Goal: Information Seeking & Learning: Learn about a topic

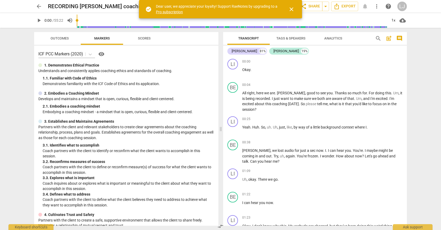
click at [291, 10] on span "close" at bounding box center [291, 9] width 6 height 6
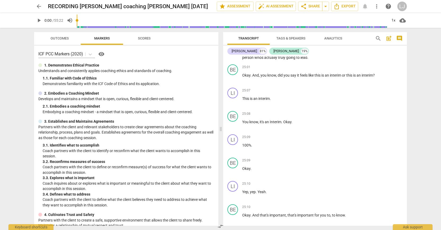
scroll to position [1992, 0]
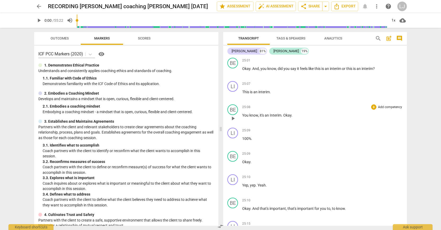
click at [274, 115] on span "Interim" at bounding box center [276, 115] width 12 height 4
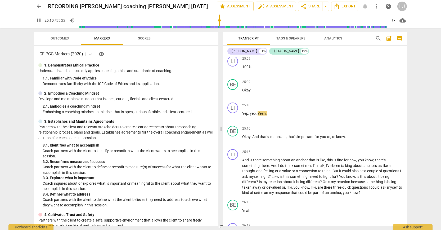
scroll to position [2118, 0]
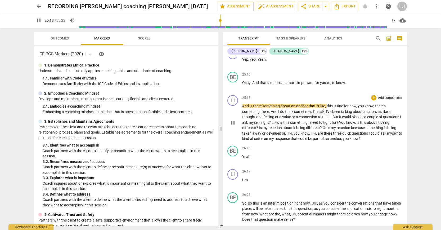
click at [244, 105] on span "And" at bounding box center [245, 106] width 7 height 4
click at [243, 106] on span "And" at bounding box center [245, 106] width 7 height 4
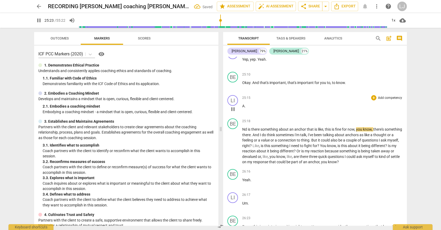
click at [243, 106] on span "A" at bounding box center [243, 106] width 2 height 4
type input "1524"
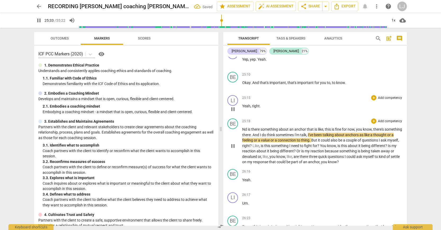
click at [245, 130] on span "Nd" at bounding box center [245, 129] width 6 height 4
type input "1534"
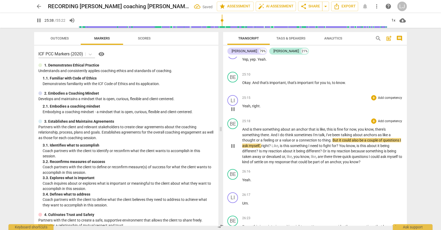
click at [271, 130] on span "something" at bounding box center [271, 129] width 18 height 4
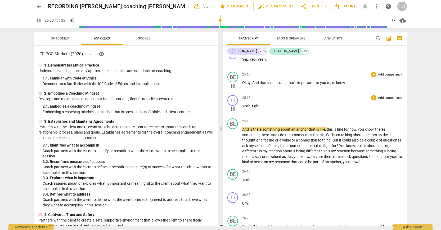
click at [338, 82] on span "know" at bounding box center [340, 82] width 9 height 4
click at [321, 83] on span "you" at bounding box center [323, 82] width 7 height 4
click at [243, 129] on span "And" at bounding box center [245, 129] width 7 height 4
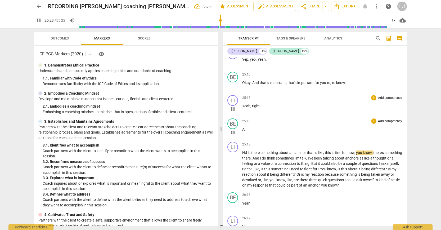
click at [245, 130] on span "." at bounding box center [245, 129] width 1 height 4
type input "1524"
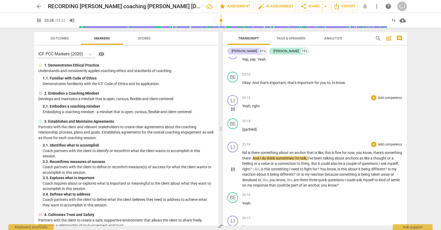
click at [245, 154] on span "Nd" at bounding box center [245, 152] width 6 height 4
type input "1530"
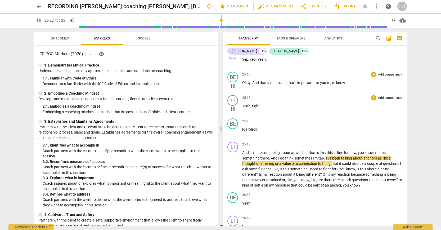
click at [310, 84] on span "important" at bounding box center [305, 82] width 17 height 4
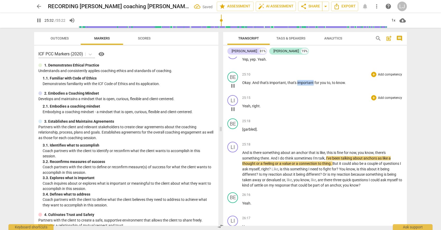
click at [310, 84] on span "important" at bounding box center [305, 82] width 17 height 4
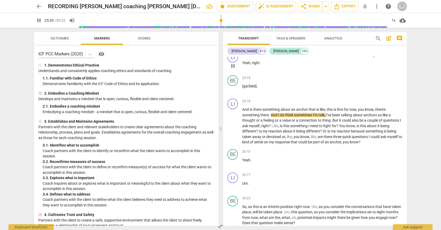
scroll to position [2166, 0]
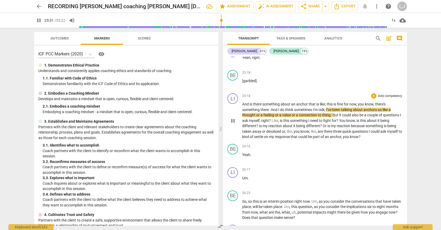
click at [337, 137] on span "anchor" at bounding box center [335, 136] width 11 height 4
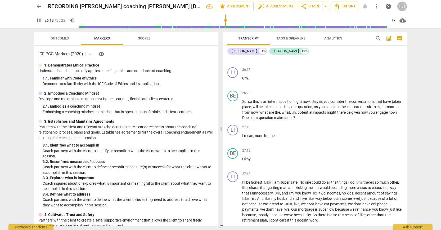
scroll to position [2267, 0]
click at [361, 111] on span "given" at bounding box center [356, 111] width 10 height 4
click at [321, 101] on span "as" at bounding box center [321, 100] width 5 height 4
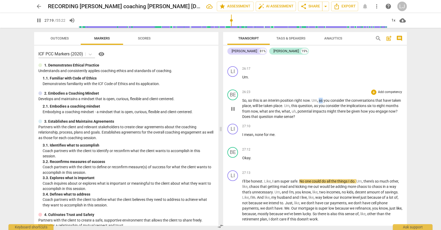
click at [321, 101] on span "as" at bounding box center [321, 100] width 5 height 4
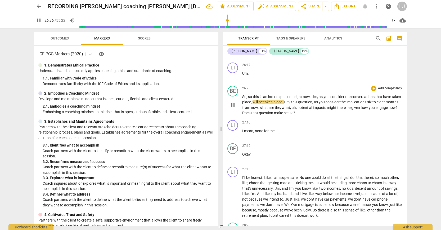
scroll to position [2271, 0]
click at [290, 101] on span "Um" at bounding box center [287, 102] width 6 height 4
click at [298, 102] on span "this" at bounding box center [294, 102] width 7 height 4
type input "1606"
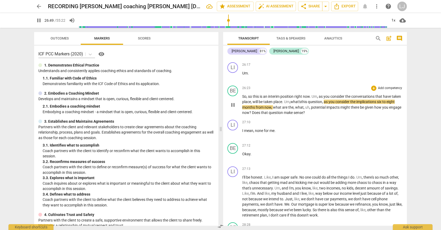
click at [324, 102] on span "," at bounding box center [323, 102] width 2 height 4
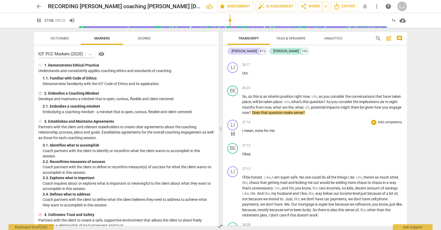
click at [279, 131] on p "I mean , none for me ." at bounding box center [322, 131] width 160 height 6
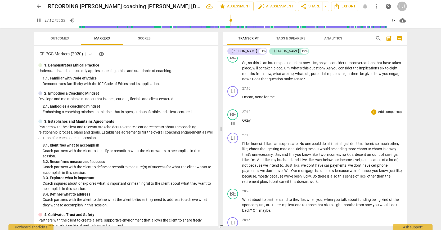
scroll to position [2328, 0]
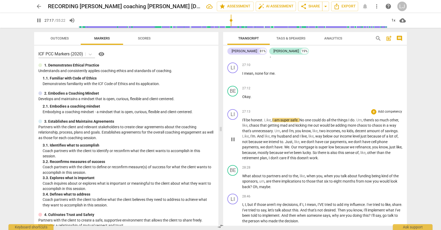
click at [338, 154] on span "also" at bounding box center [334, 152] width 8 height 4
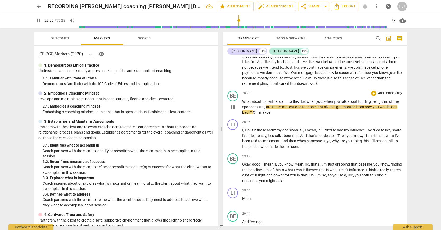
scroll to position [2406, 0]
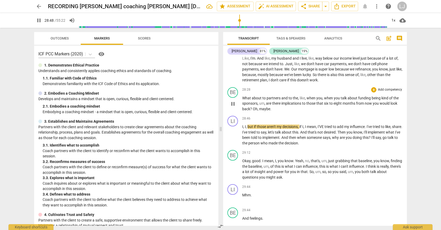
click at [247, 109] on span "back" at bounding box center [246, 109] width 8 height 4
click at [253, 109] on span "Oh" at bounding box center [255, 109] width 5 height 4
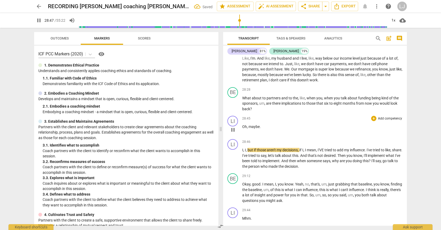
click at [243, 127] on span "Oh" at bounding box center [244, 126] width 5 height 4
type input "1728"
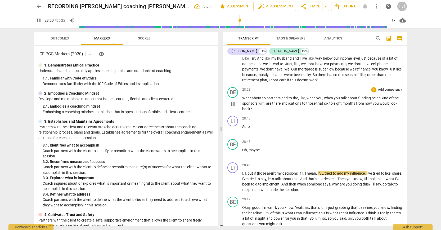
click at [247, 106] on p "What about to partners and to the , like , when you , when you talk about fundi…" at bounding box center [322, 103] width 160 height 16
click at [383, 104] on span "would" at bounding box center [385, 103] width 11 height 4
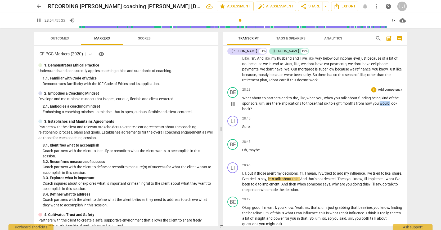
click at [383, 104] on span "would" at bounding box center [385, 103] width 11 height 4
click at [249, 109] on span "back" at bounding box center [246, 109] width 8 height 4
type input "1730"
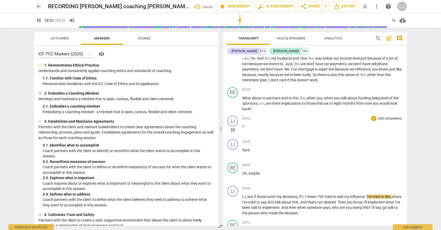
click at [242, 127] on span "?" at bounding box center [243, 126] width 2 height 4
click at [248, 107] on span "back" at bounding box center [246, 109] width 8 height 4
click at [242, 127] on span "?" at bounding box center [243, 126] width 2 height 4
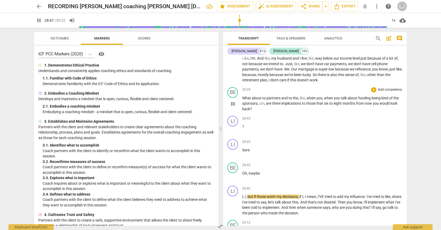
click at [370, 104] on span "now" at bounding box center [369, 103] width 8 height 4
click at [243, 126] on span "?" at bounding box center [243, 126] width 2 height 4
type input "1726"
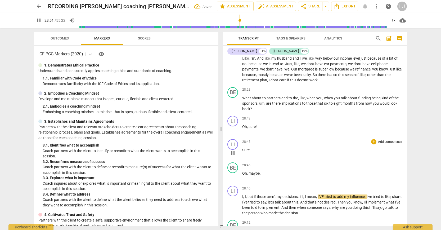
click at [243, 150] on span "Sure" at bounding box center [245, 150] width 7 height 4
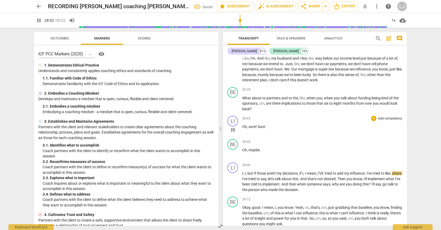
click at [269, 124] on p "Oh , sure ! Sure ." at bounding box center [322, 127] width 160 height 6
type input "1734"
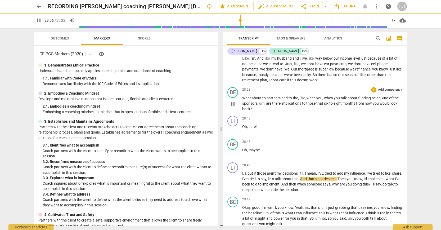
click at [386, 105] on span "would" at bounding box center [385, 103] width 11 height 4
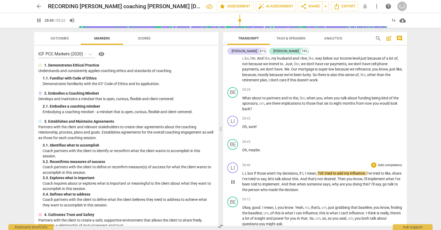
click at [248, 173] on span "but" at bounding box center [250, 173] width 6 height 4
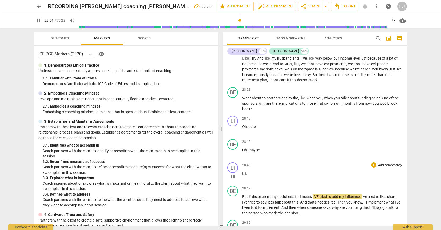
click at [242, 173] on span "I" at bounding box center [242, 173] width 1 height 4
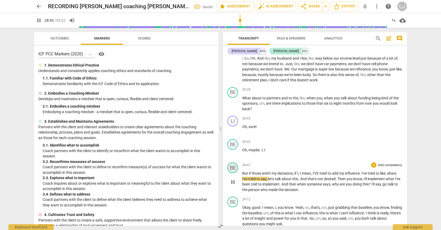
click at [231, 168] on div "BE" at bounding box center [232, 167] width 11 height 11
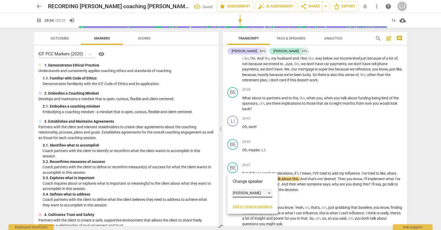
click at [236, 193] on div "[PERSON_NAME]" at bounding box center [253, 193] width 40 height 8
click at [242, 183] on li "[PERSON_NAME]" at bounding box center [253, 183] width 40 height 10
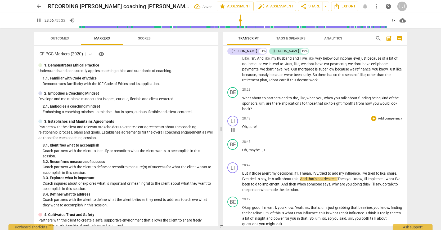
click at [297, 134] on div "28:43 + Add competency keyboard_arrow_right Oh , sure !" at bounding box center [322, 125] width 160 height 19
click at [243, 125] on span "Oh" at bounding box center [244, 126] width 5 height 4
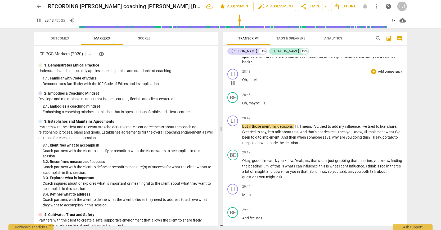
scroll to position [2457, 0]
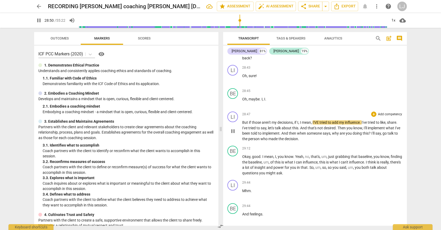
click at [381, 134] on span "say" at bounding box center [378, 133] width 6 height 4
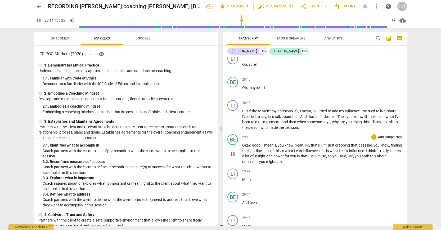
scroll to position [2472, 0]
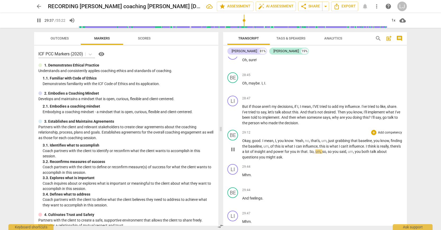
click at [276, 156] on span "might" at bounding box center [271, 157] width 10 height 4
click at [364, 145] on span "influence" at bounding box center [356, 146] width 15 height 4
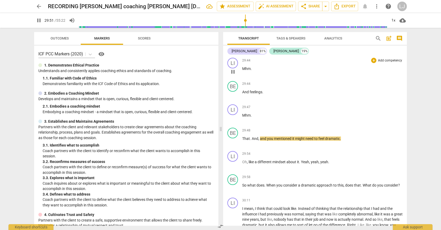
scroll to position [2580, 0]
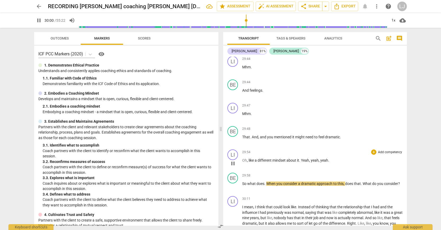
click at [298, 161] on span "it" at bounding box center [298, 160] width 2 height 4
click at [311, 160] on span "yeah" at bounding box center [315, 160] width 8 height 4
click at [292, 162] on span "about" at bounding box center [291, 160] width 11 height 4
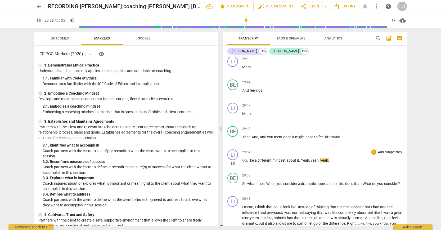
click at [315, 160] on span "yeah" at bounding box center [315, 160] width 8 height 4
click at [311, 161] on span "yeah" at bounding box center [315, 160] width 8 height 4
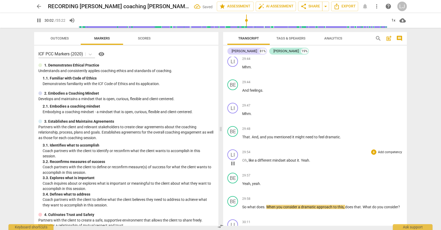
click at [293, 159] on span "about" at bounding box center [291, 160] width 11 height 4
click at [242, 207] on div "play_arrow pause" at bounding box center [235, 209] width 13 height 7
click at [243, 207] on span "So" at bounding box center [244, 207] width 5 height 4
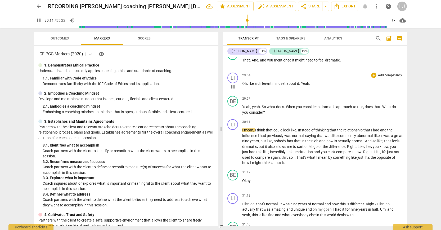
scroll to position [2665, 0]
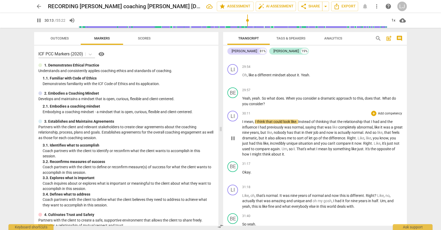
click at [262, 154] on span "might" at bounding box center [257, 154] width 10 height 4
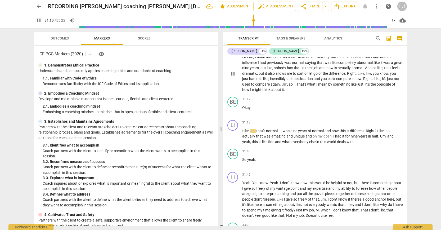
scroll to position [2732, 0]
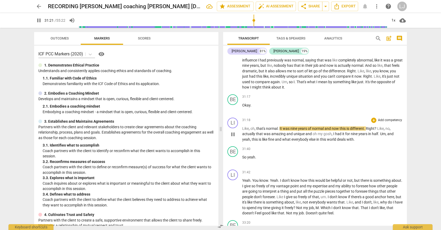
click at [304, 139] on span "everybody" at bounding box center [300, 139] width 18 height 4
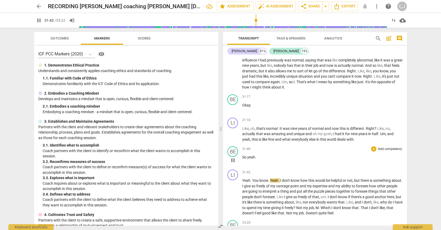
click at [247, 158] on span "yeah" at bounding box center [251, 157] width 8 height 4
click at [242, 157] on div "play_arrow pause" at bounding box center [235, 160] width 13 height 7
click at [243, 157] on span "So" at bounding box center [244, 157] width 5 height 4
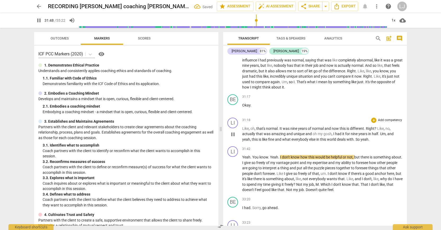
click at [362, 140] on span "yeah" at bounding box center [364, 139] width 8 height 4
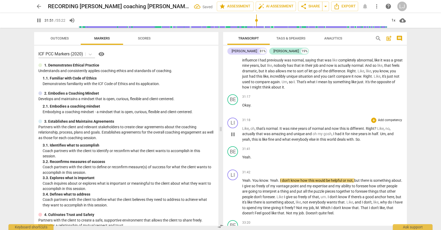
click at [358, 138] on span "So" at bounding box center [357, 139] width 4 height 4
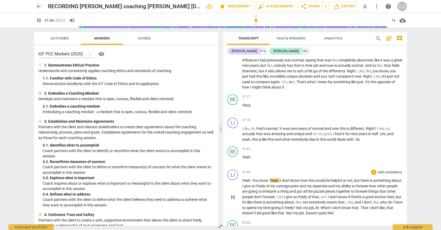
click at [243, 180] on span "Yeah" at bounding box center [246, 180] width 8 height 4
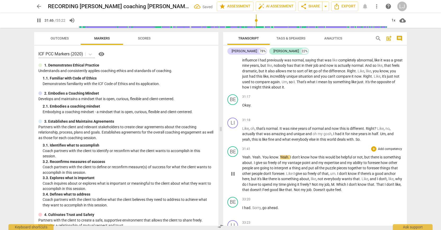
click at [263, 156] on span "You" at bounding box center [265, 157] width 7 height 4
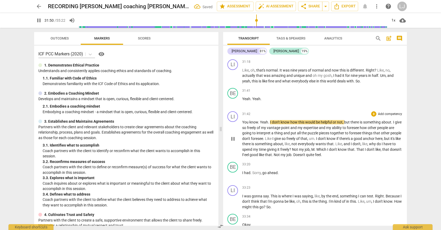
scroll to position [2792, 0]
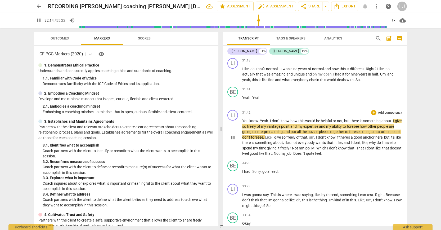
click at [306, 152] on span "Doesn't" at bounding box center [299, 153] width 13 height 4
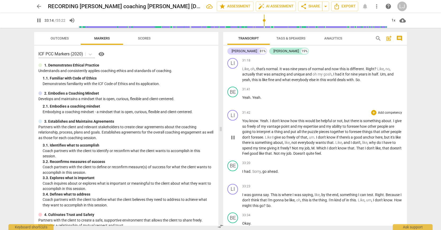
click at [286, 153] on span "my" at bounding box center [284, 153] width 6 height 4
click at [322, 154] on span "." at bounding box center [321, 153] width 1 height 4
type input "1994"
click at [245, 171] on span "had" at bounding box center [247, 171] width 6 height 4
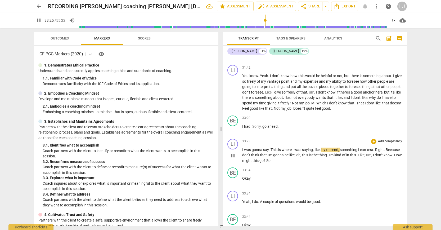
scroll to position [2838, 0]
click at [383, 154] on span "don't" at bounding box center [379, 154] width 9 height 4
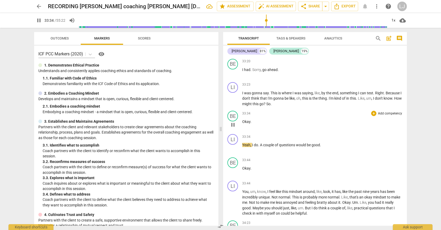
scroll to position [2908, 0]
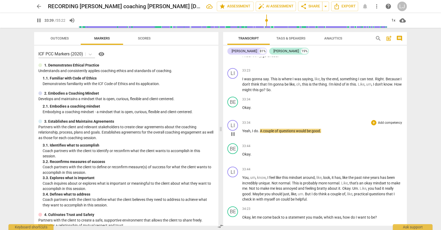
click at [252, 130] on span "I" at bounding box center [253, 131] width 2 height 4
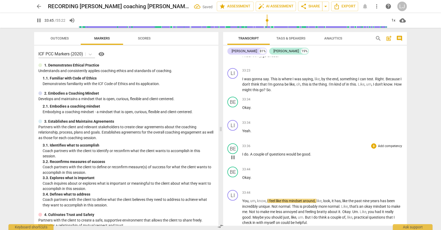
click at [242, 154] on span "I" at bounding box center [243, 154] width 2 height 4
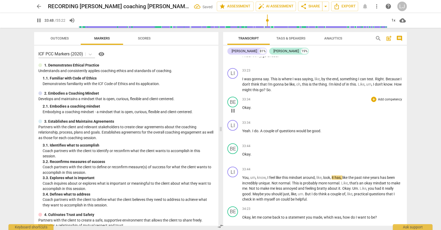
click at [246, 108] on span "Okay" at bounding box center [246, 107] width 8 height 4
click at [251, 132] on span "." at bounding box center [251, 131] width 2 height 4
click at [243, 131] on span "Yeah" at bounding box center [246, 131] width 8 height 4
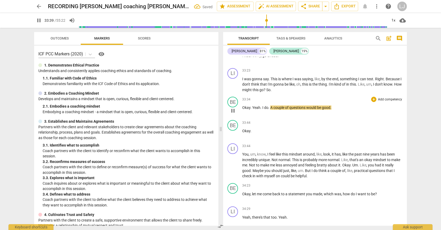
click at [262, 107] on span "I" at bounding box center [263, 107] width 2 height 4
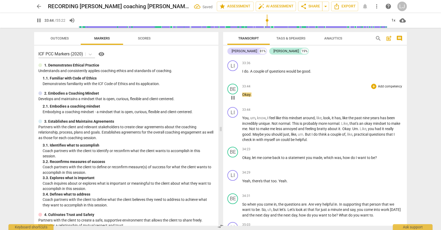
scroll to position [2982, 0]
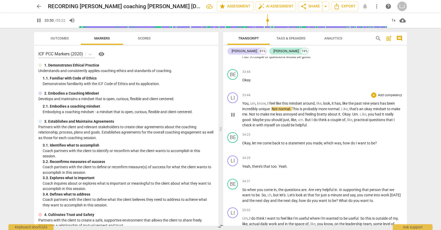
click at [369, 121] on span "practical" at bounding box center [361, 120] width 15 height 4
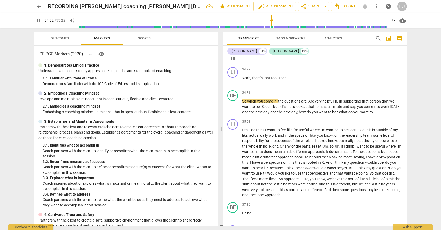
scroll to position [3071, 0]
click at [307, 110] on span "how" at bounding box center [303, 111] width 8 height 4
click at [390, 112] on p "So when you come in , the questions are . Are very helpful in . In supporting t…" at bounding box center [322, 106] width 160 height 16
click at [374, 112] on span "." at bounding box center [373, 111] width 1 height 4
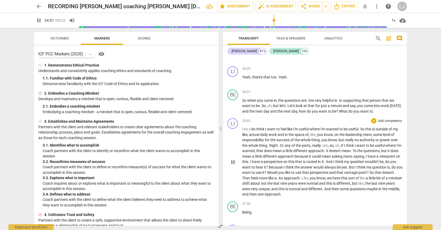
type input "2098"
click at [322, 187] on span "different" at bounding box center [315, 189] width 14 height 4
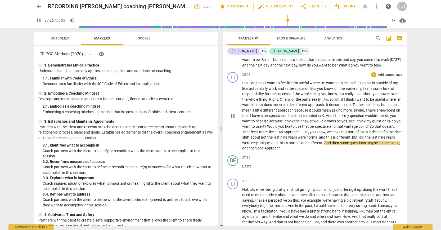
scroll to position [3126, 0]
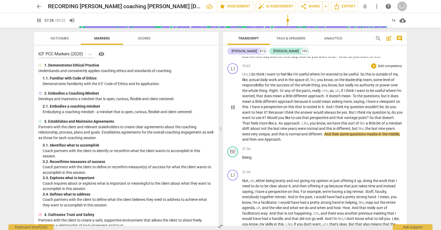
click at [281, 140] on span "Approach" at bounding box center [272, 139] width 16 height 4
type input "2250"
click at [242, 157] on span "Being" at bounding box center [246, 157] width 9 height 4
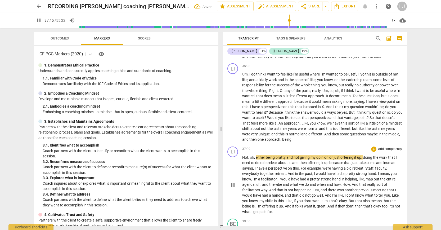
click at [242, 157] on span "Not" at bounding box center [245, 157] width 6 height 4
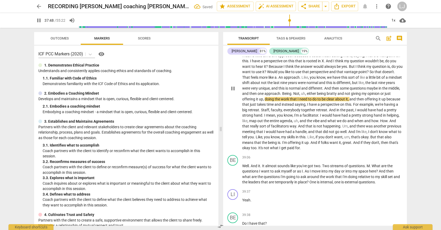
scroll to position [3174, 0]
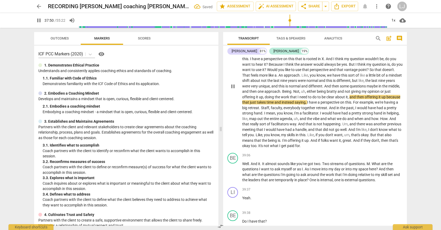
click at [329, 141] on span "folks" at bounding box center [325, 140] width 9 height 4
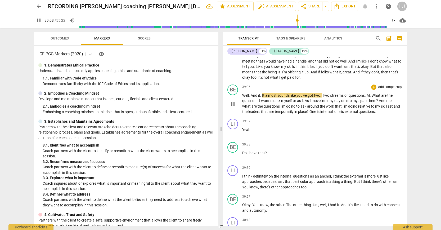
scroll to position [3244, 0]
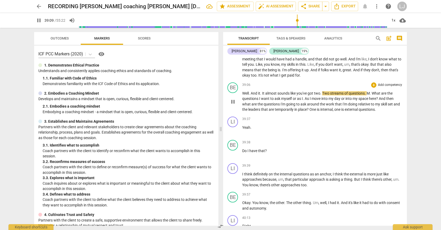
click at [353, 110] on span "external" at bounding box center [352, 109] width 14 height 4
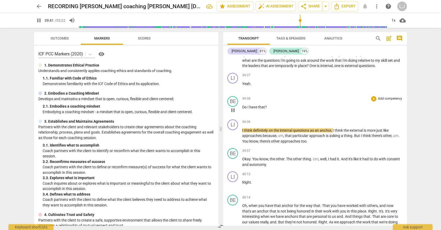
scroll to position [3288, 0]
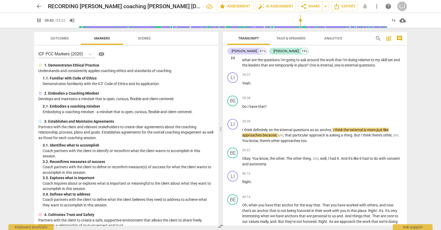
click at [333, 64] on span "internal" at bounding box center [326, 65] width 12 height 4
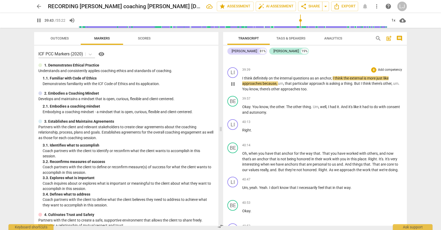
scroll to position [3342, 0]
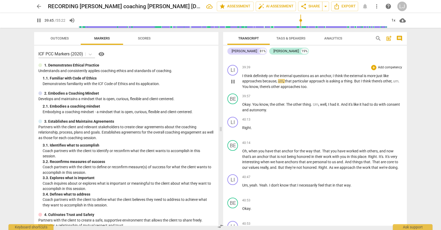
click at [289, 87] on span "approaches" at bounding box center [291, 86] width 20 height 4
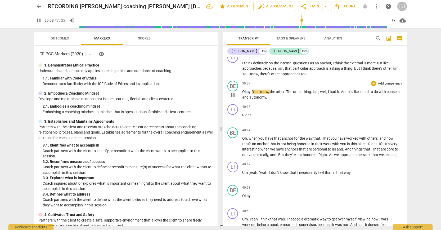
scroll to position [3355, 0]
click at [387, 93] on span "consent" at bounding box center [393, 91] width 13 height 4
click at [355, 91] on span "like" at bounding box center [356, 91] width 6 height 4
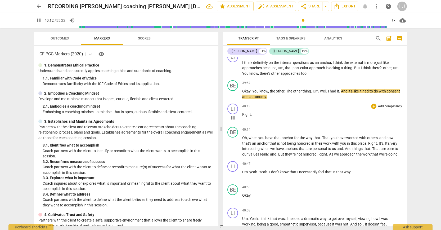
click at [242, 115] on div "play_arrow pause" at bounding box center [235, 117] width 13 height 7
click at [243, 115] on span "Right" at bounding box center [246, 114] width 9 height 4
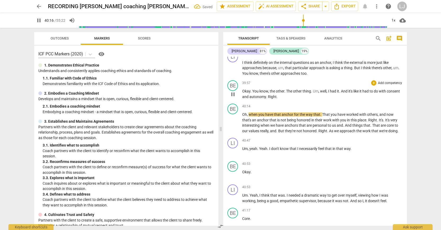
click at [291, 96] on p "Okay . You know , the other . The other thing . Um , well , I had it . And it's…" at bounding box center [322, 93] width 160 height 11
type input "2417"
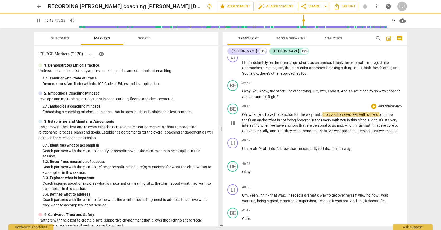
click at [249, 114] on span "when" at bounding box center [254, 114] width 10 height 4
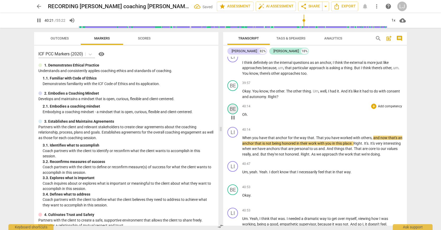
click at [233, 107] on div "BE" at bounding box center [232, 108] width 11 height 11
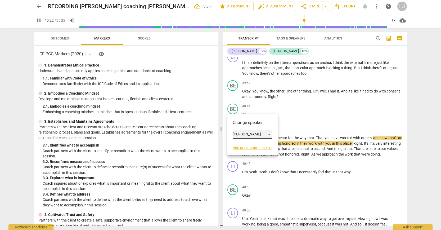
click at [242, 132] on div "[PERSON_NAME]" at bounding box center [253, 134] width 40 height 8
click at [243, 126] on li "[PERSON_NAME]" at bounding box center [253, 124] width 40 height 10
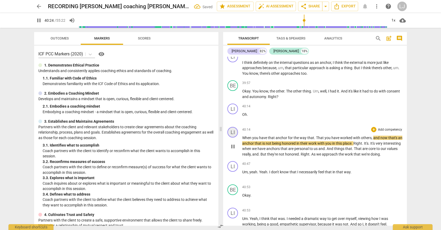
click at [234, 132] on div "LI" at bounding box center [232, 132] width 11 height 11
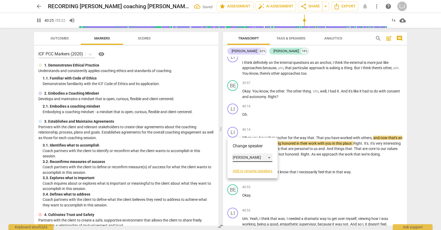
click at [236, 158] on div "[PERSON_NAME]" at bounding box center [253, 157] width 40 height 8
click at [239, 166] on li "[PERSON_NAME]" at bounding box center [253, 168] width 40 height 10
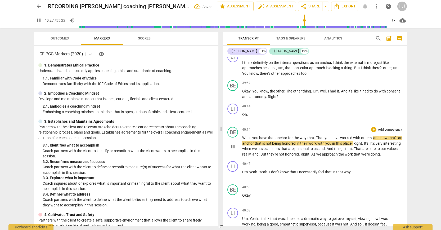
click at [273, 125] on div "BE play_arrow pause 40:14 + Add competency keyboard_arrow_right When you have t…" at bounding box center [315, 142] width 184 height 34
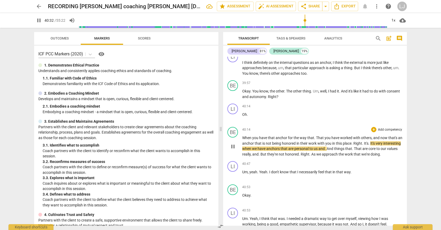
click at [297, 136] on span "the" at bounding box center [297, 138] width 6 height 4
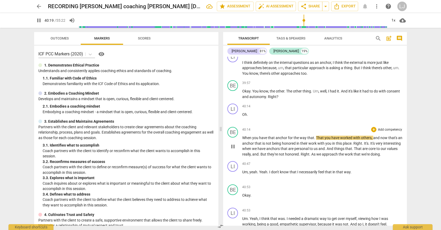
click at [364, 144] on span "." at bounding box center [363, 143] width 2 height 4
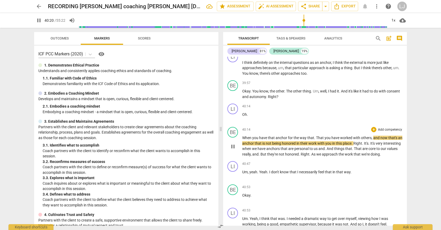
type input "2421"
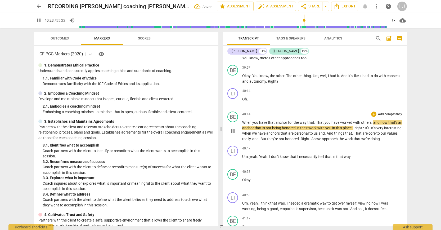
scroll to position [3371, 0]
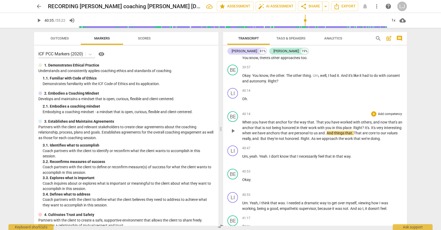
click at [334, 133] on span "And" at bounding box center [330, 133] width 7 height 4
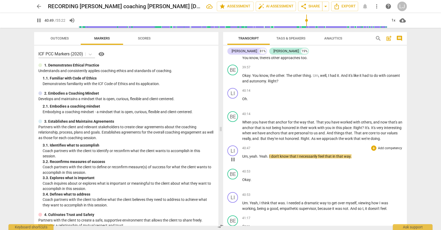
click at [243, 156] on span "Um" at bounding box center [245, 156] width 6 height 4
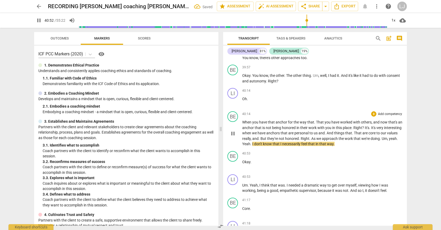
click at [382, 141] on span "Um" at bounding box center [385, 138] width 6 height 4
click at [389, 141] on span "yeah" at bounding box center [393, 138] width 8 height 4
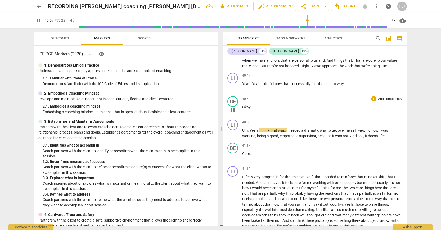
scroll to position [3444, 0]
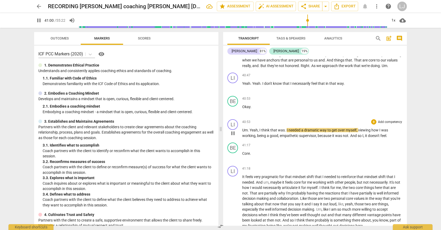
click at [358, 138] on span "And" at bounding box center [353, 135] width 7 height 4
click at [243, 155] on span "Core" at bounding box center [246, 153] width 8 height 4
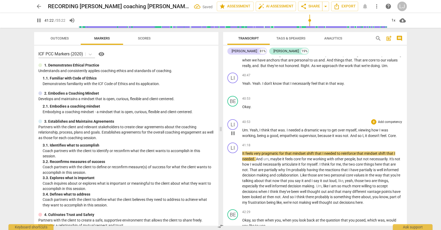
click at [390, 138] on span "Core" at bounding box center [392, 135] width 8 height 4
type input "2483"
click at [243, 155] on span "It" at bounding box center [243, 153] width 3 height 4
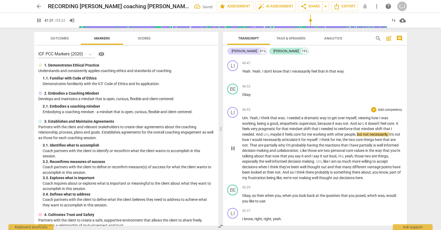
scroll to position [3456, 0]
click at [312, 179] on span "making" at bounding box center [305, 177] width 13 height 4
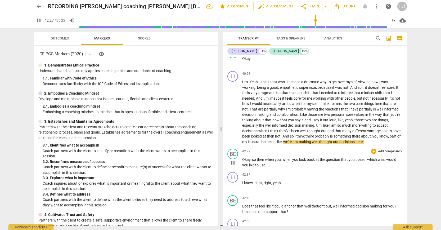
scroll to position [3495, 0]
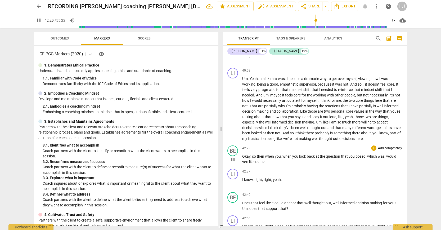
click at [272, 164] on p "Okay , so then when you , when you look back at the question that you posed , w…" at bounding box center [322, 159] width 160 height 11
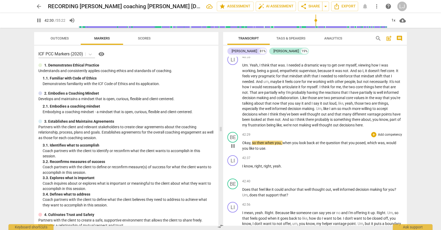
scroll to position [3514, 0]
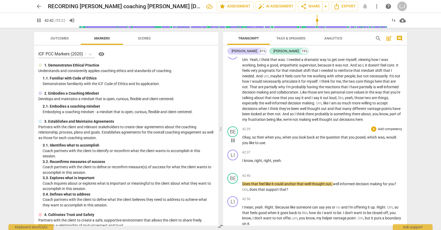
click at [261, 145] on span "use" at bounding box center [262, 143] width 6 height 4
click at [273, 163] on span "yeah" at bounding box center [277, 160] width 8 height 4
type input "2562"
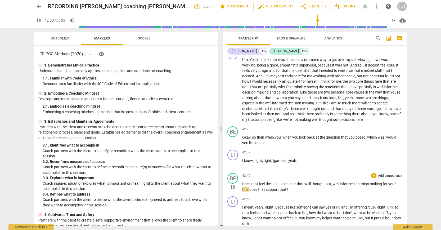
click at [246, 186] on span "Does" at bounding box center [246, 184] width 9 height 4
click at [342, 186] on span "informed" at bounding box center [348, 184] width 16 height 4
click at [378, 186] on span "making" at bounding box center [376, 184] width 13 height 4
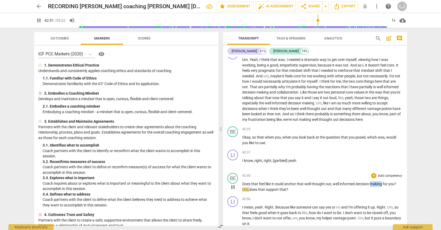
click at [378, 186] on span "making" at bounding box center [376, 184] width 13 height 4
click at [249, 191] on span "does" at bounding box center [253, 189] width 9 height 4
click at [242, 191] on span "Um" at bounding box center [245, 189] width 6 height 4
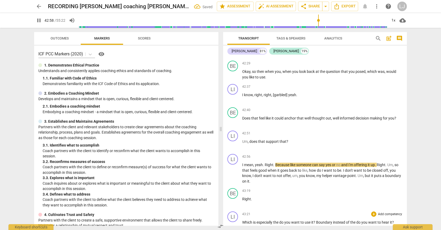
scroll to position [3579, 0]
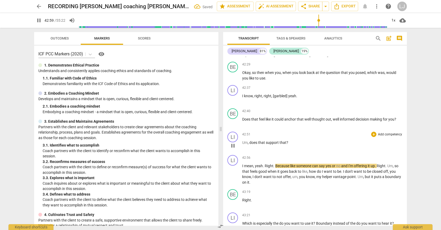
click at [250, 145] on span "does" at bounding box center [253, 142] width 9 height 4
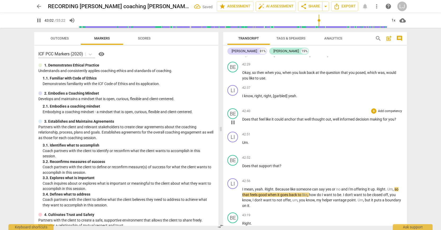
click at [386, 121] on span "for" at bounding box center [386, 119] width 6 height 4
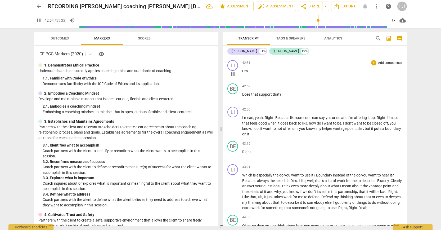
scroll to position [3653, 0]
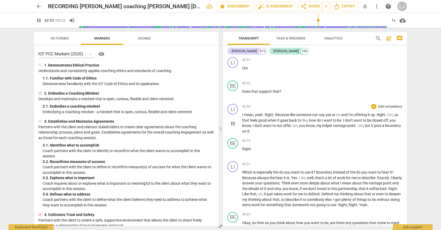
click at [376, 128] on span "puts" at bounding box center [378, 125] width 8 height 4
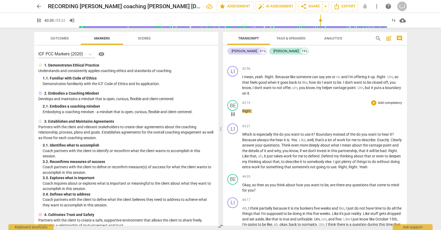
scroll to position [3691, 0]
click at [242, 113] on span "Right" at bounding box center [246, 111] width 9 height 4
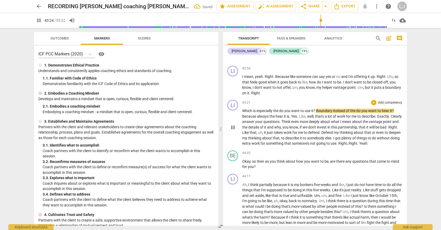
click at [242, 113] on span "Which" at bounding box center [247, 111] width 11 height 4
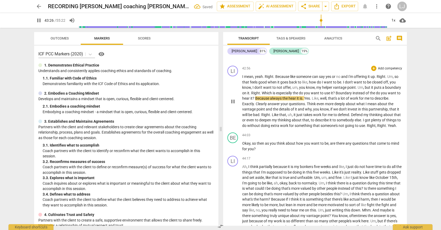
click at [338, 128] on span "someone's" at bounding box center [330, 125] width 18 height 4
click at [376, 128] on span "Right" at bounding box center [371, 125] width 9 height 4
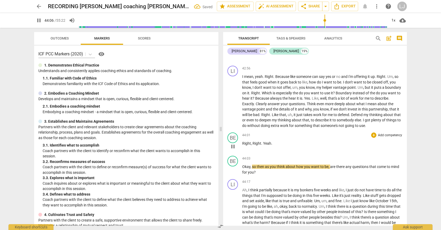
click at [251, 145] on span "," at bounding box center [252, 143] width 2 height 4
click at [252, 145] on span "," at bounding box center [252, 143] width 2 height 4
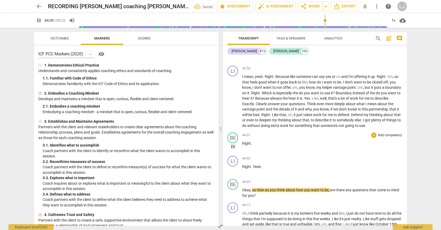
click at [247, 145] on span "Right" at bounding box center [246, 143] width 9 height 4
click at [244, 169] on span "Right" at bounding box center [246, 166] width 9 height 4
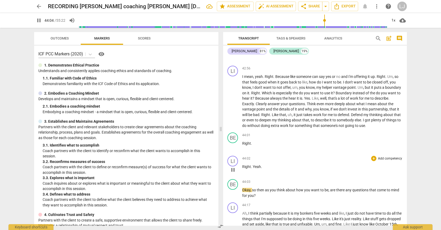
click at [243, 169] on span "Right" at bounding box center [246, 166] width 9 height 4
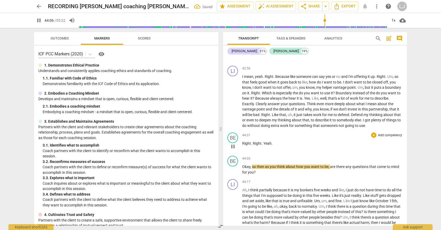
click at [245, 145] on span "Right" at bounding box center [246, 143] width 9 height 4
click at [263, 145] on span "Yeah" at bounding box center [267, 143] width 8 height 4
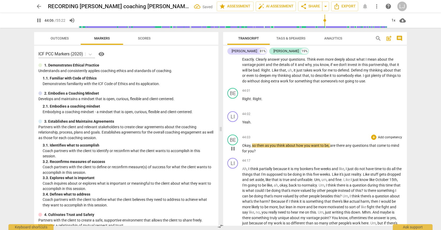
scroll to position [3736, 0]
click at [379, 147] on span "come" at bounding box center [382, 144] width 10 height 4
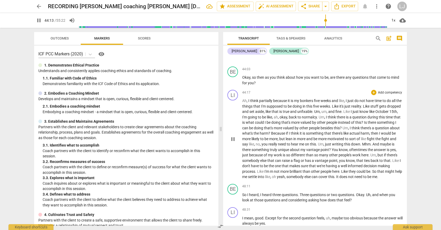
scroll to position [3804, 0]
click at [285, 178] on span "yeah" at bounding box center [281, 176] width 8 height 4
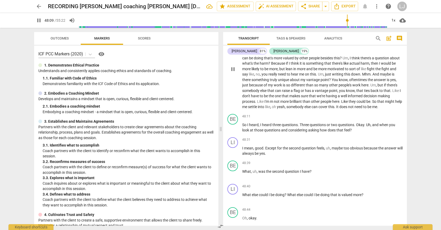
scroll to position [3902, 0]
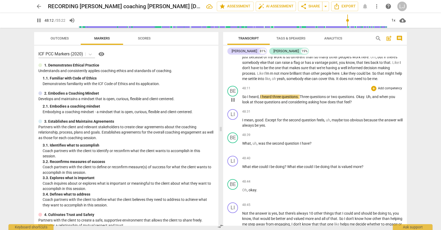
click at [331, 104] on span "does" at bounding box center [332, 102] width 9 height 4
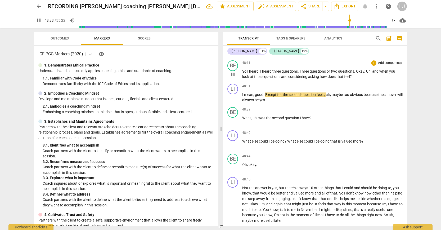
scroll to position [3931, 0]
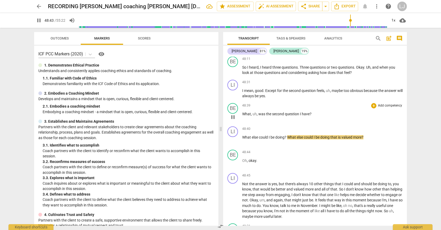
click at [310, 116] on span "?" at bounding box center [311, 114] width 2 height 4
type input "2924"
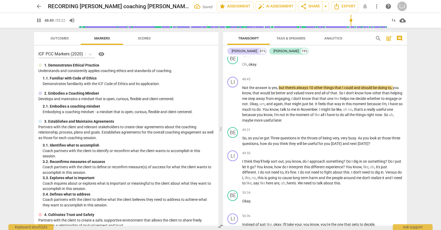
scroll to position [4029, 0]
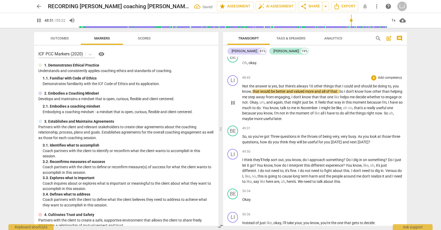
click at [254, 121] on span "maybe" at bounding box center [248, 118] width 12 height 4
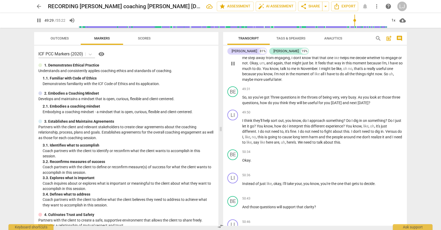
scroll to position [4069, 0]
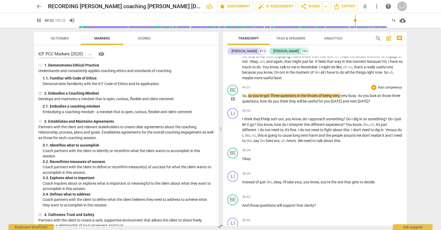
click at [342, 103] on span "[DATE]" at bounding box center [337, 101] width 12 height 4
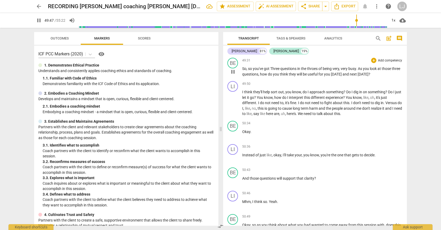
scroll to position [4126, 0]
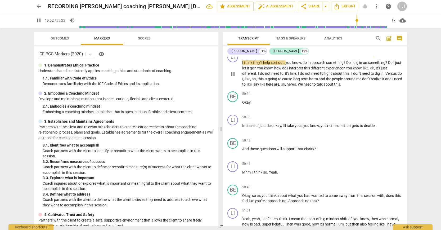
click at [298, 86] on span "." at bounding box center [297, 84] width 2 height 4
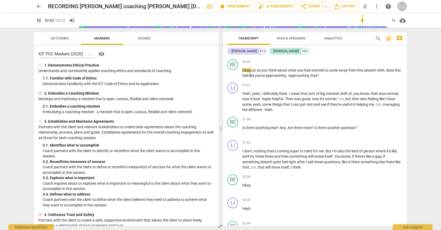
scroll to position [4253, 0]
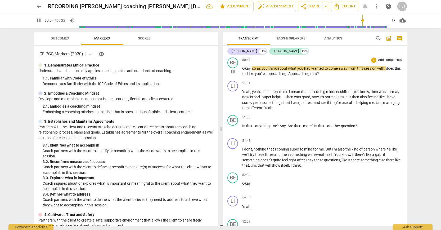
click at [276, 76] on span "approaching" at bounding box center [275, 73] width 21 height 4
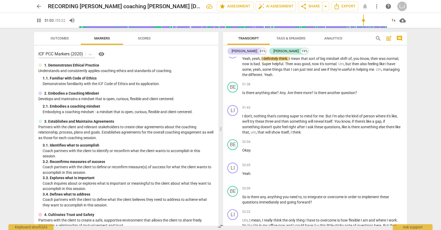
scroll to position [4287, 0]
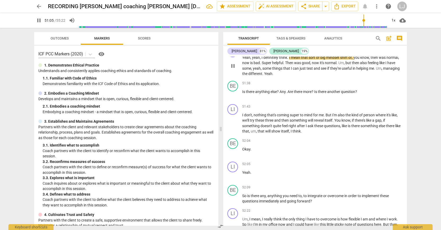
click at [383, 70] on span "managing" at bounding box center [391, 68] width 17 height 4
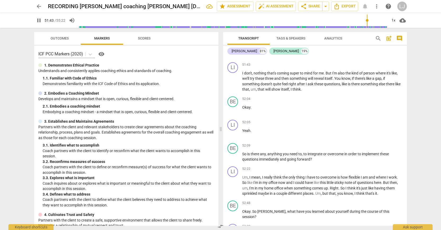
scroll to position [4330, 0]
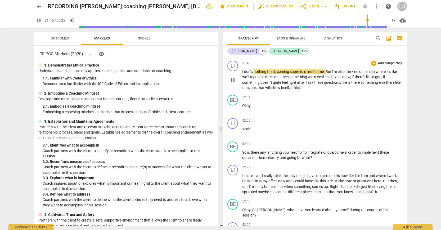
click at [280, 91] on p "I don't , nothing that's coming super to mind for me . But I'm also the kind of…" at bounding box center [322, 80] width 160 height 22
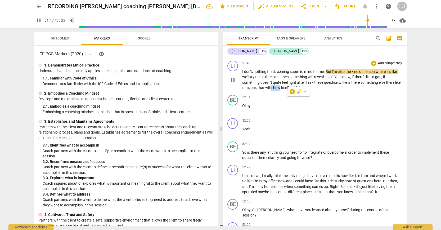
click at [280, 90] on span "show" at bounding box center [276, 87] width 10 height 4
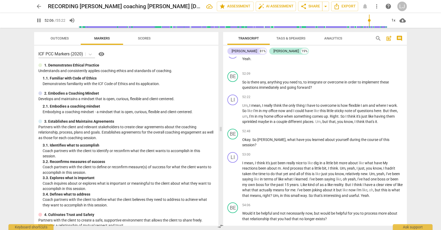
scroll to position [4403, 0]
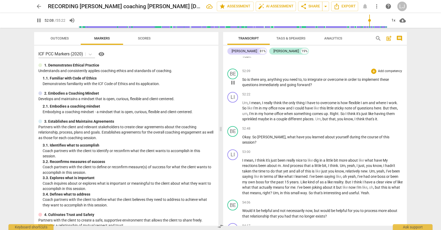
click at [283, 87] on span "and" at bounding box center [283, 85] width 7 height 4
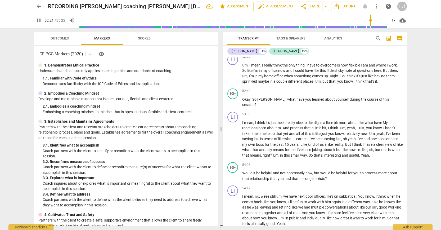
scroll to position [4443, 0]
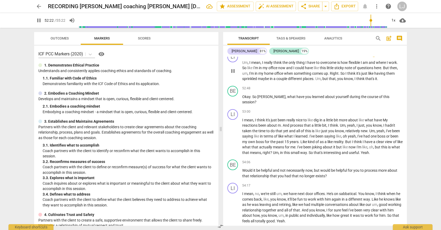
click at [349, 81] on span "know" at bounding box center [348, 78] width 9 height 4
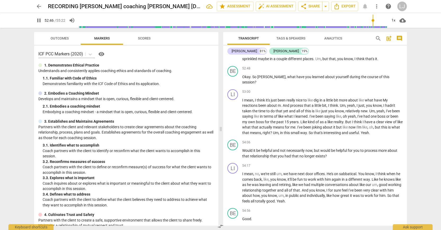
scroll to position [4468, 0]
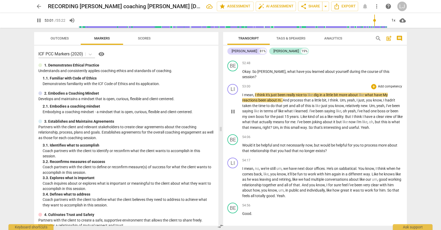
click at [314, 129] on span "So" at bounding box center [311, 127] width 5 height 4
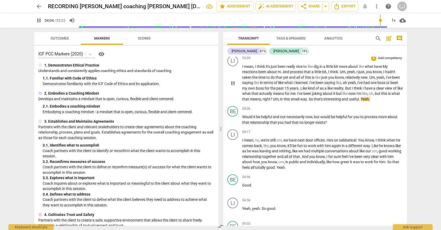
scroll to position [4498, 0]
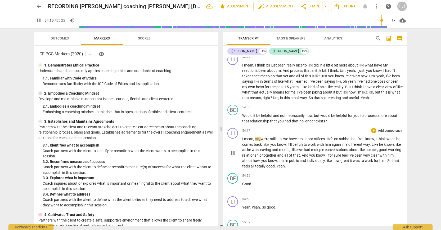
click at [251, 168] on span "feels" at bounding box center [246, 166] width 8 height 4
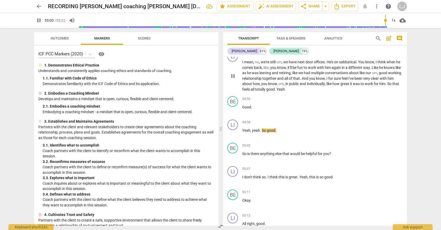
scroll to position [4576, 0]
click at [267, 131] on span "good" at bounding box center [271, 129] width 8 height 4
click at [258, 131] on span "yeah" at bounding box center [256, 129] width 8 height 4
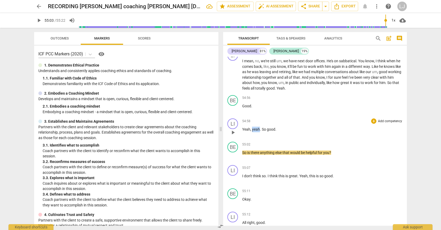
click at [258, 131] on span "yeah" at bounding box center [256, 129] width 8 height 4
click at [267, 131] on span "good" at bounding box center [271, 129] width 8 height 4
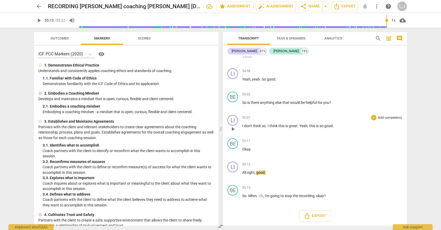
click at [312, 126] on span "this" at bounding box center [312, 126] width 7 height 4
click at [249, 171] on span "right" at bounding box center [251, 172] width 8 height 4
click at [257, 174] on span "good" at bounding box center [260, 172] width 8 height 4
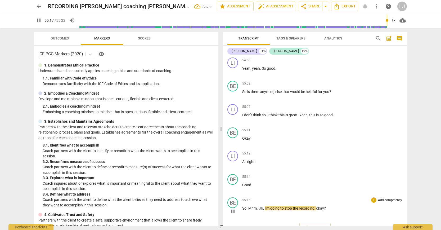
click at [242, 210] on span "So" at bounding box center [244, 208] width 4 height 4
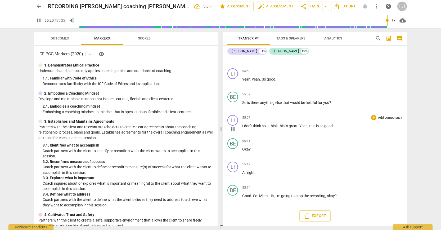
click at [306, 126] on span "Yeah" at bounding box center [303, 126] width 8 height 4
click at [243, 172] on span "All" at bounding box center [244, 172] width 5 height 4
click at [246, 149] on span "Okay" at bounding box center [246, 149] width 8 height 4
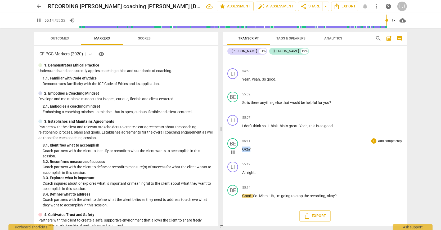
click at [246, 149] on span "Okay" at bounding box center [246, 149] width 8 height 4
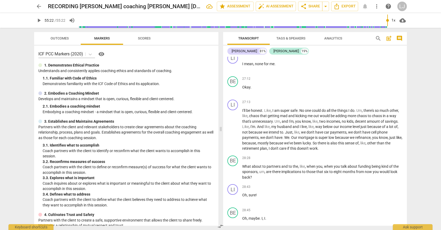
scroll to position [2100, 0]
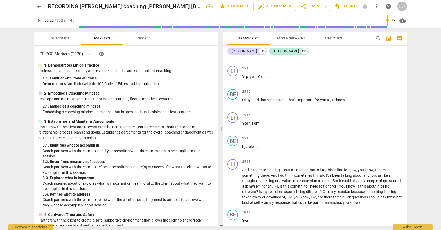
type input "3322"
click at [343, 5] on span "Export" at bounding box center [344, 6] width 22 height 6
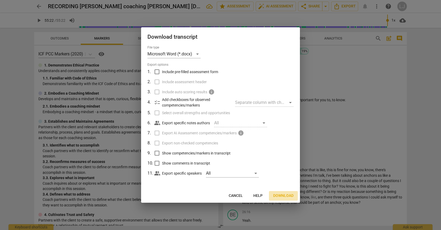
click at [282, 196] on span "Download" at bounding box center [283, 195] width 20 height 5
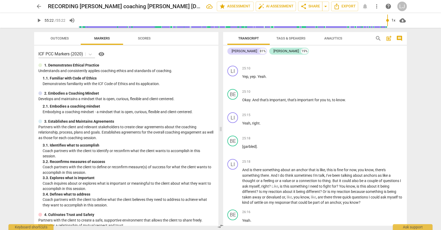
click at [41, 5] on span "arrow_back" at bounding box center [39, 6] width 6 height 6
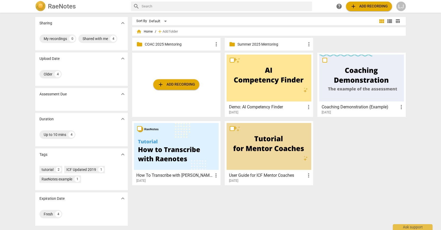
click at [247, 45] on p "Summer 2025 Mentoring" at bounding box center [271, 45] width 68 height 6
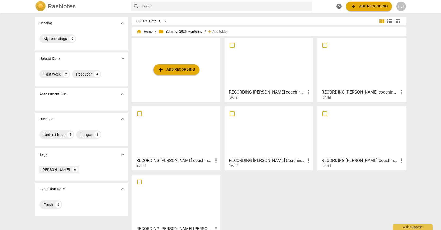
click at [371, 71] on div at bounding box center [361, 63] width 85 height 47
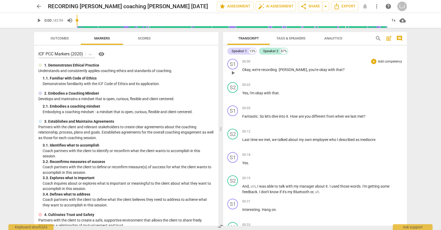
click at [233, 73] on span "play_arrow" at bounding box center [233, 73] width 6 height 6
click at [297, 39] on span "Tags & Speakers" at bounding box center [290, 38] width 29 height 4
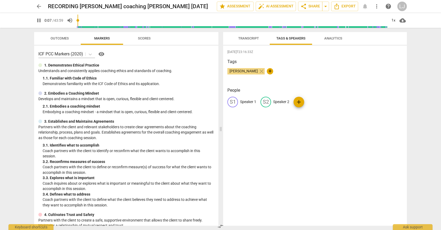
click at [247, 102] on p "Speaker 1" at bounding box center [248, 102] width 16 height 6
type input "9"
type input "K"
type input "10"
type input "Kel"
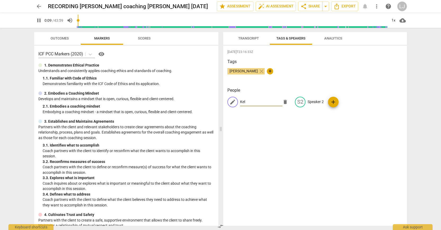
type input "10"
type input "[PERSON_NAME]"
type input "11"
type input "[PERSON_NAME]"
click at [313, 101] on p "Speaker 2" at bounding box center [316, 102] width 16 height 6
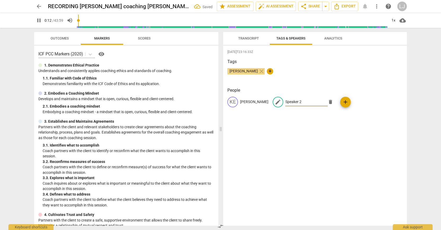
type input "12"
type input "Be"
type input "13"
type input "[PERSON_NAME]"
type input "13"
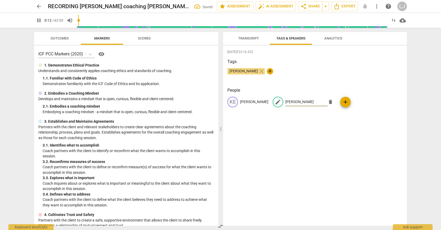
type input "[PERSON_NAME]"
type input "14"
type input "[PERSON_NAME]"
click at [312, 139] on div "[DATE]T23:16:33Z Tags [PERSON_NAME] close + People [PERSON_NAME] edit [PERSON_N…" at bounding box center [315, 136] width 184 height 180
click at [246, 38] on span "Transcript" at bounding box center [248, 38] width 21 height 4
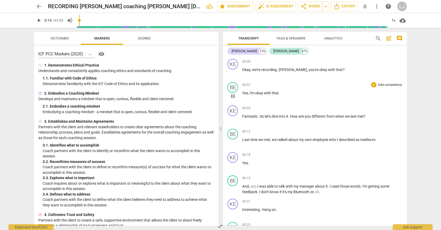
type input "19"
